Goal: Task Accomplishment & Management: Complete application form

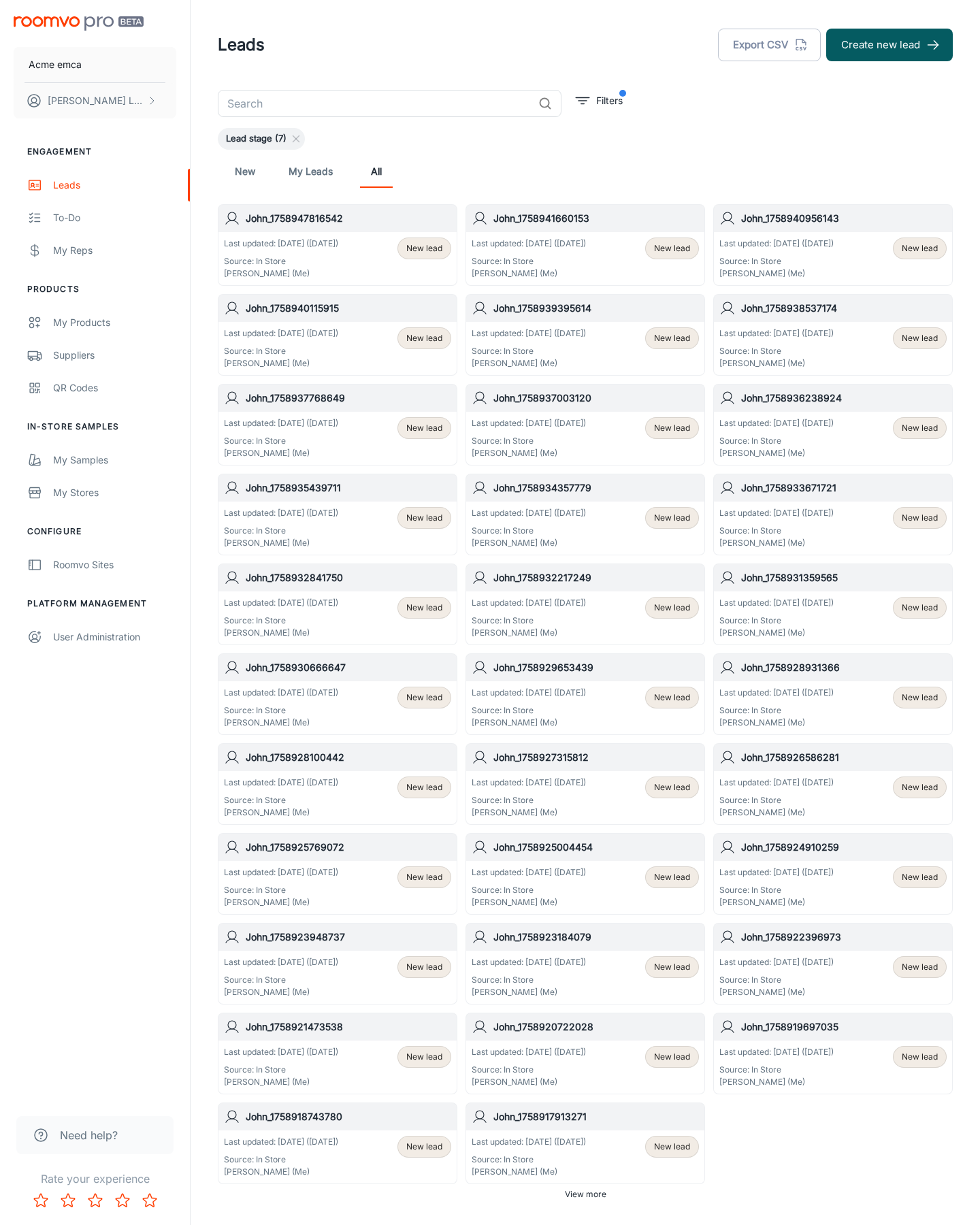
click at [889, 45] on button "Create new lead" at bounding box center [889, 45] width 127 height 33
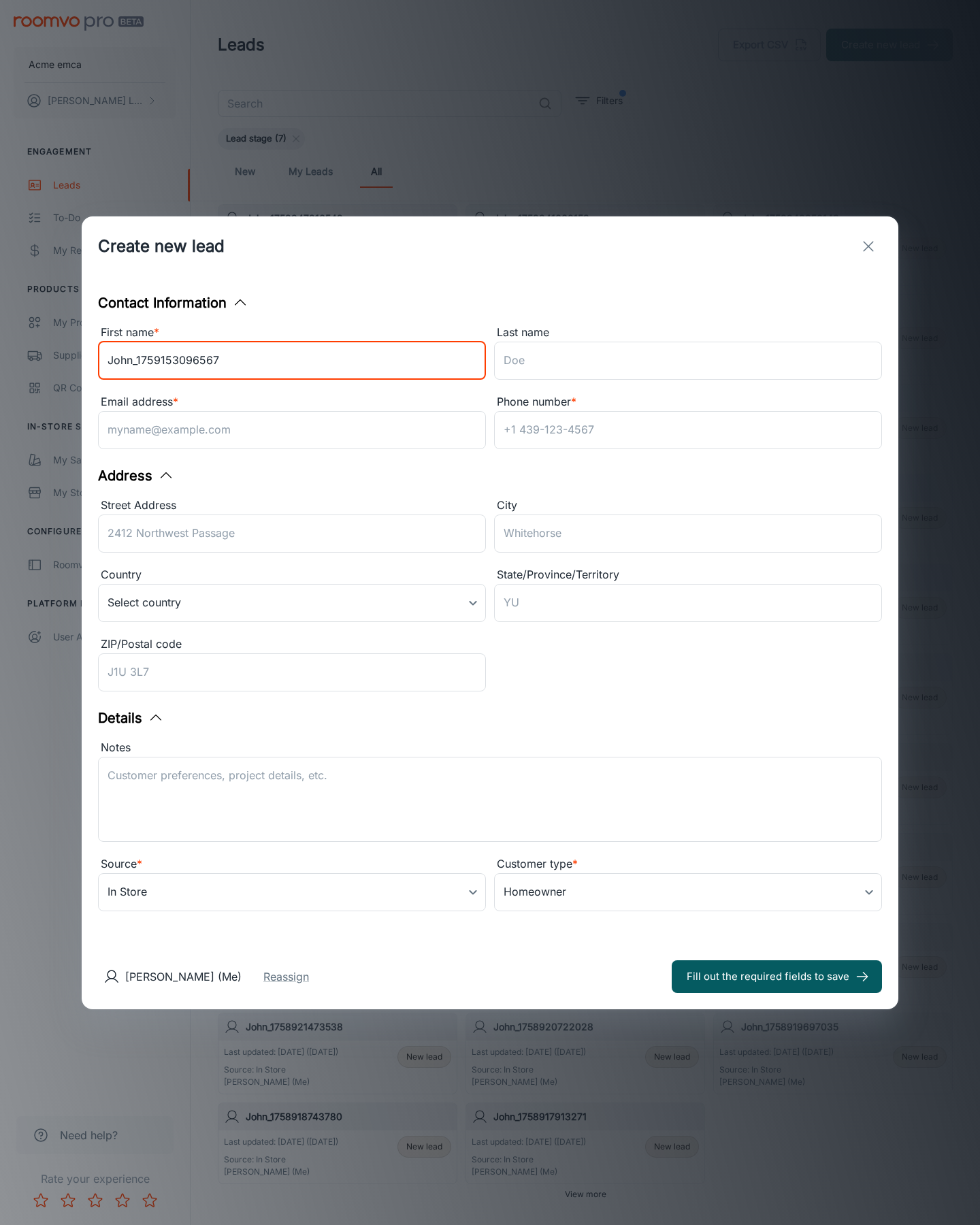
type input "John_1759153096567"
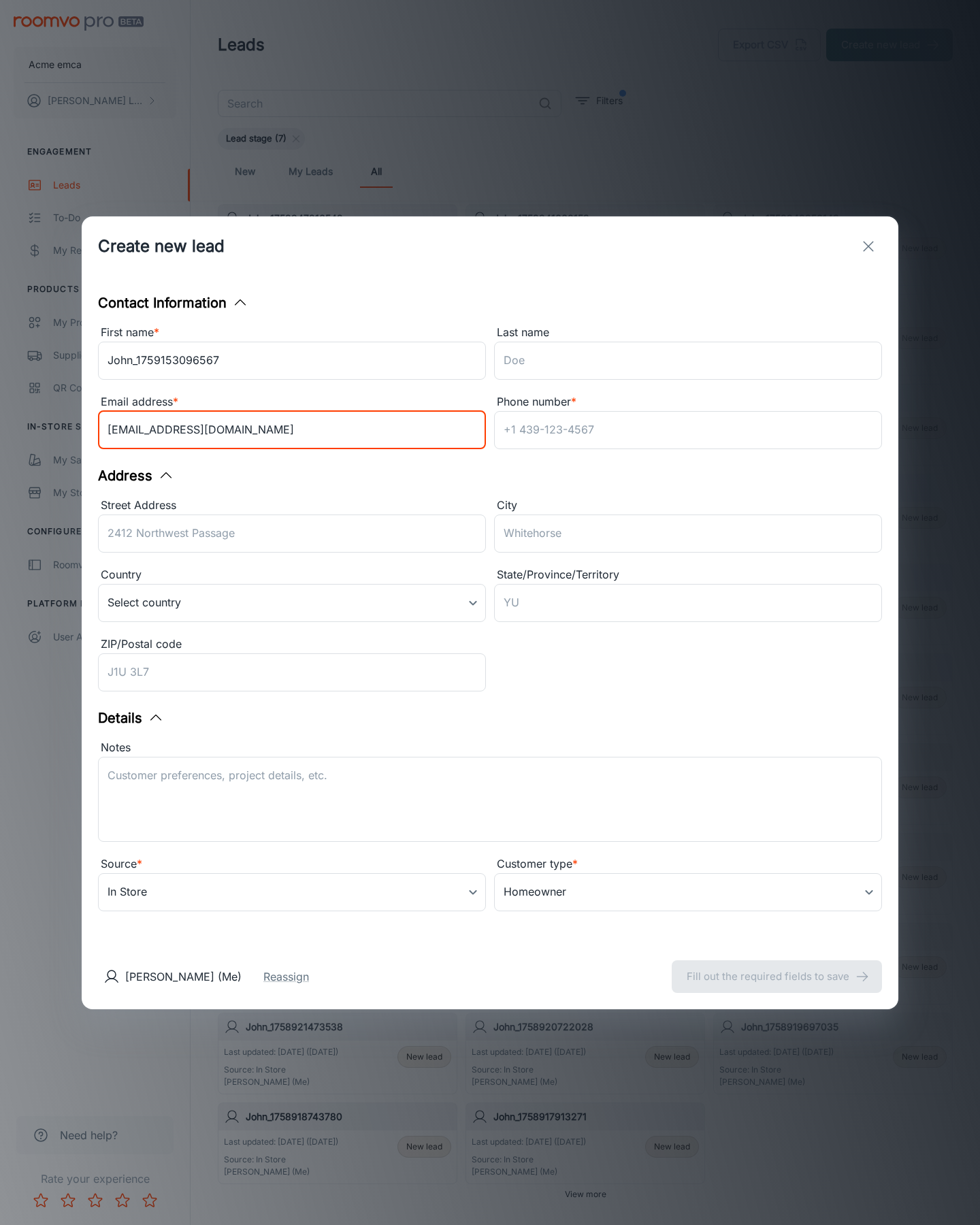
type input "[EMAIL_ADDRESS][DOMAIN_NAME]"
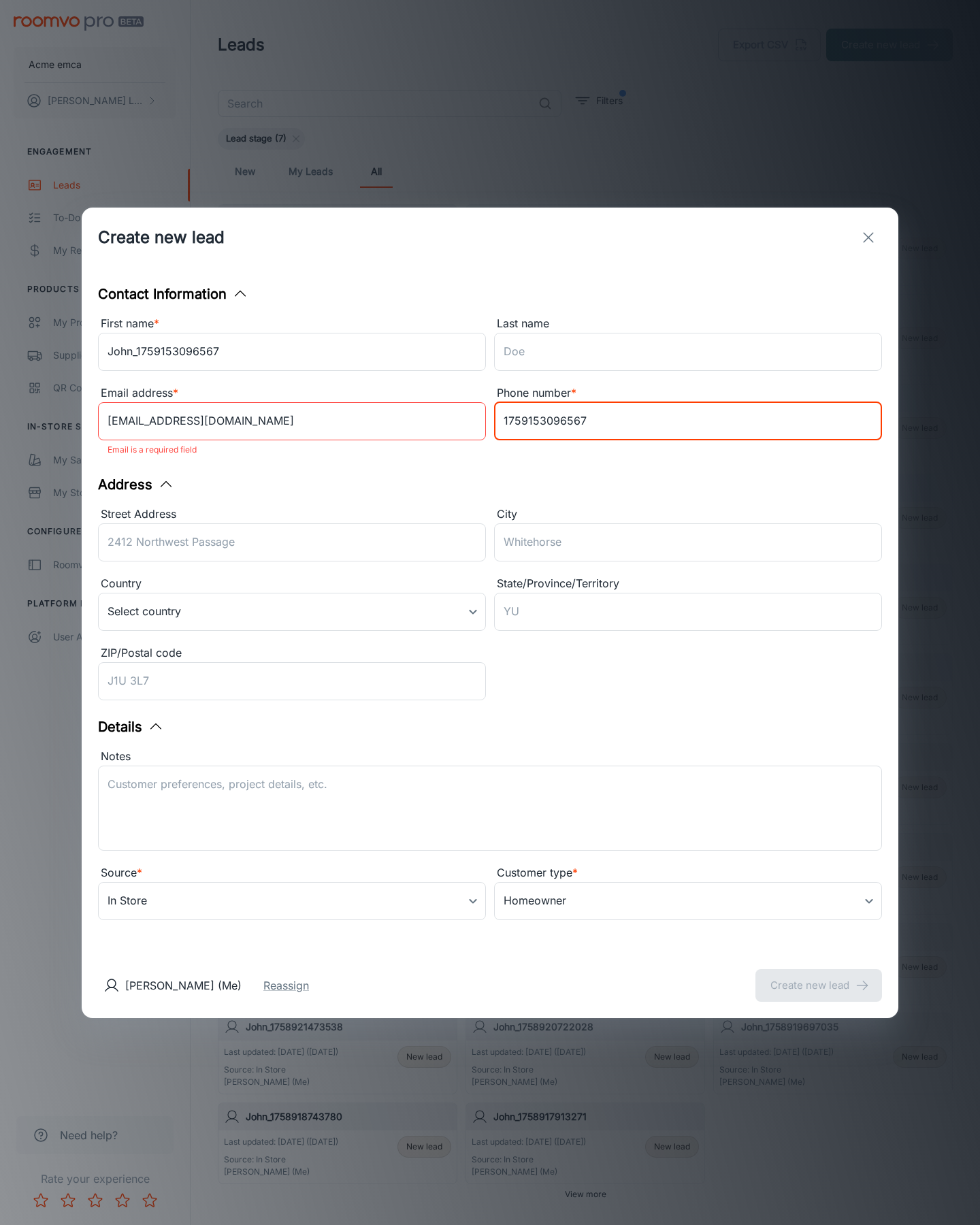
type input "1759153096567"
click at [819, 976] on button "Create new lead" at bounding box center [819, 986] width 127 height 33
